Goal: Task Accomplishment & Management: Manage account settings

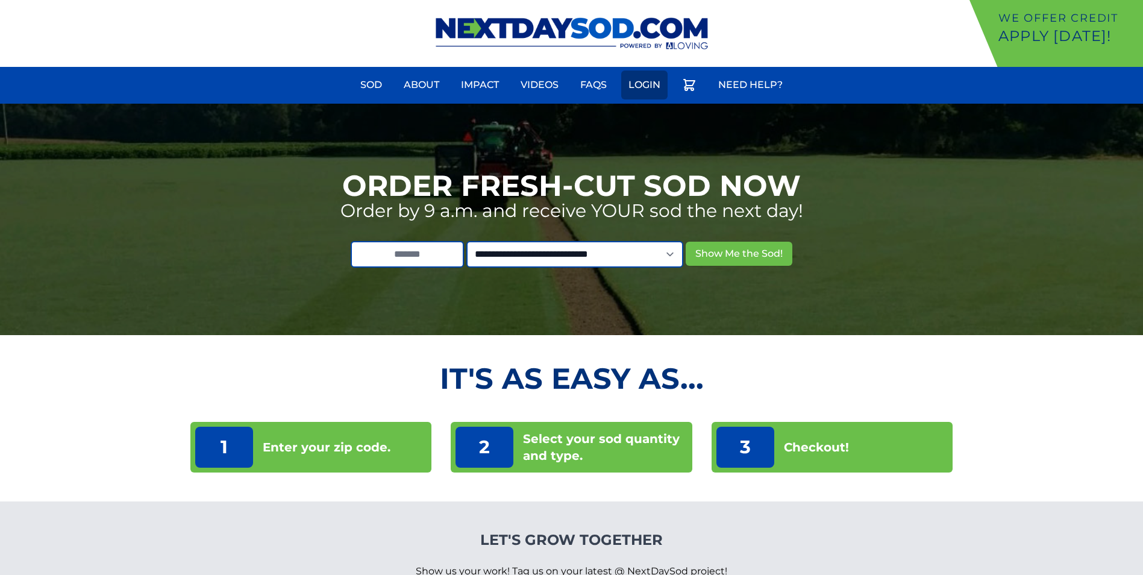
click at [649, 87] on link "Login" at bounding box center [644, 85] width 46 height 29
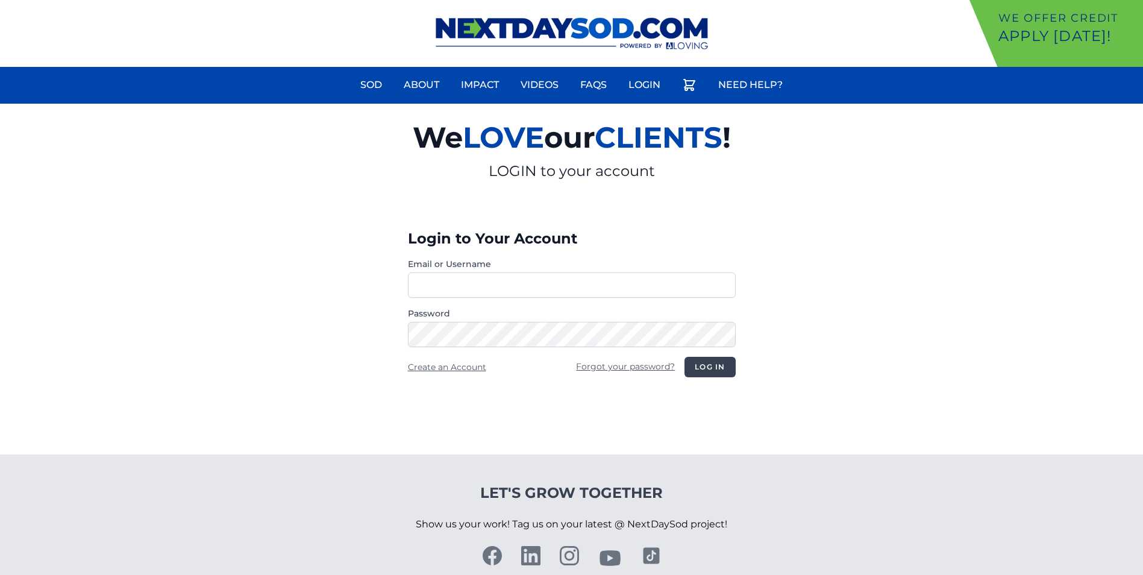
type input "**********"
click at [703, 360] on button "Log in" at bounding box center [710, 367] width 51 height 20
